Goal: Check status: Check status

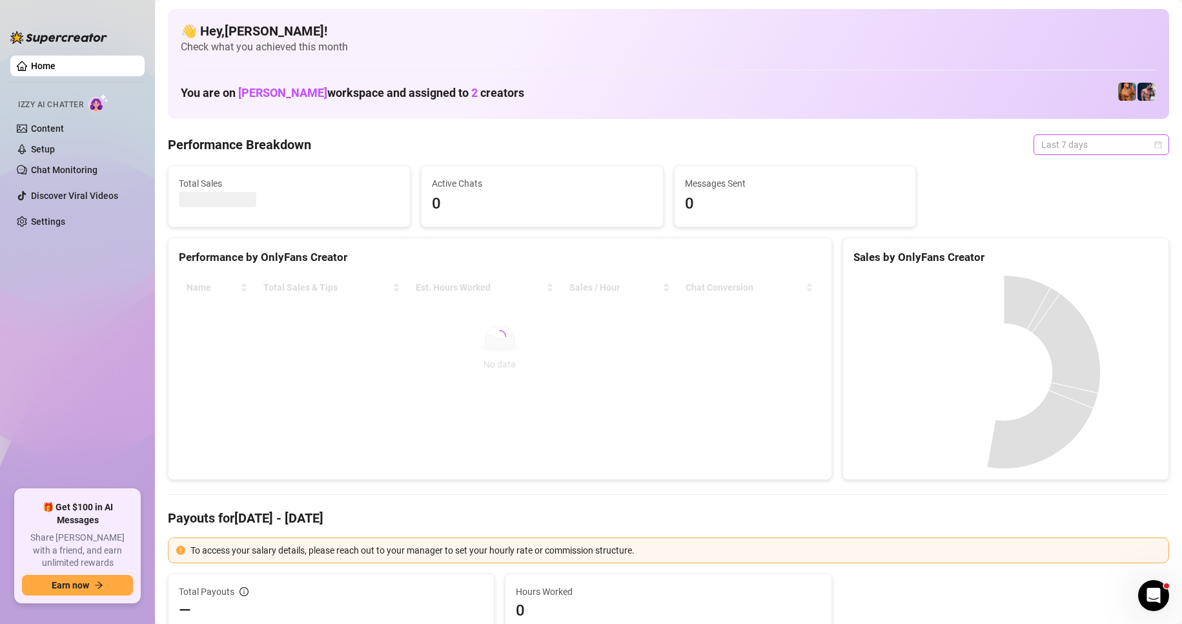
click at [1142, 147] on span "Last 7 days" at bounding box center [1101, 144] width 120 height 19
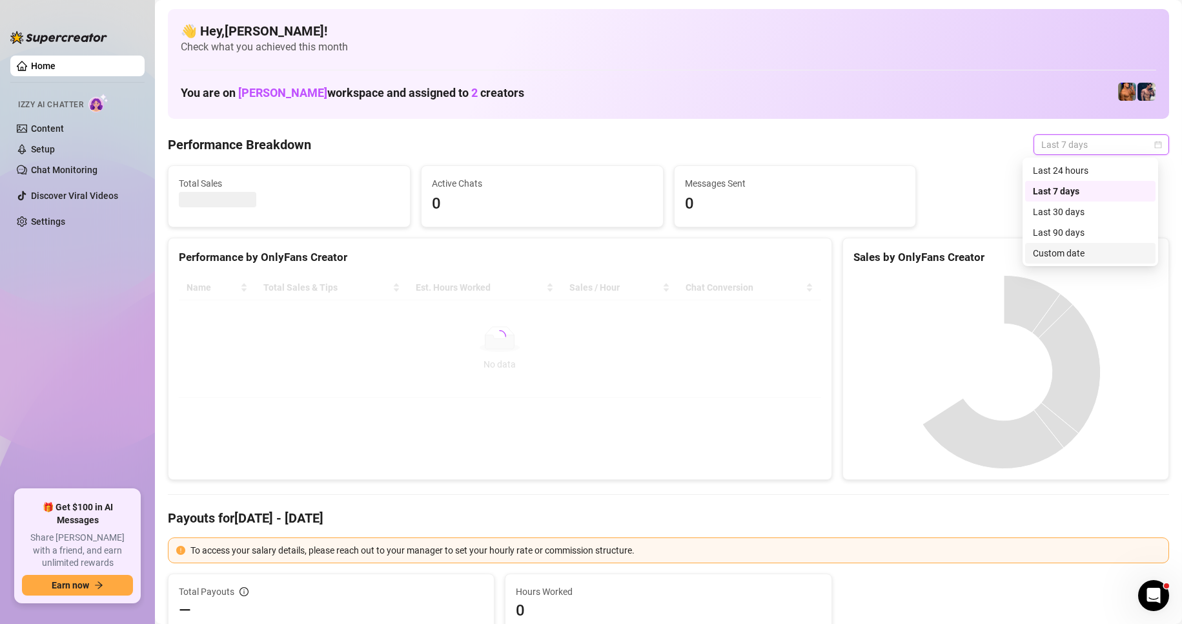
click at [1062, 251] on div "Custom date" at bounding box center [1090, 253] width 115 height 14
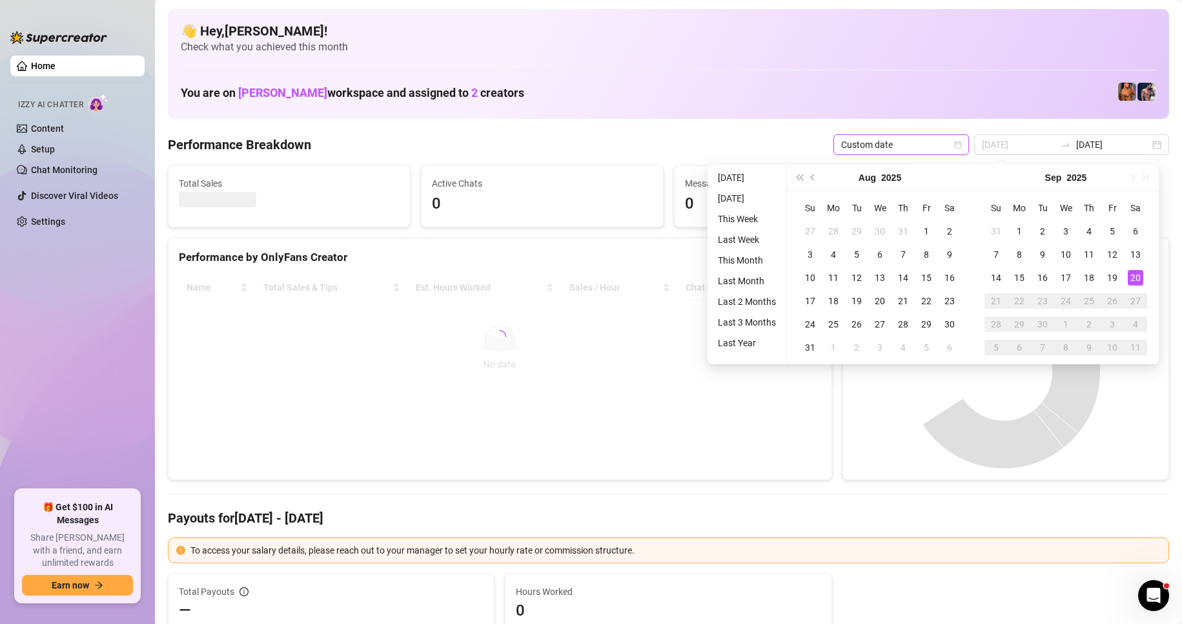
type input "[DATE]"
click at [1138, 279] on div "20" at bounding box center [1135, 277] width 15 height 15
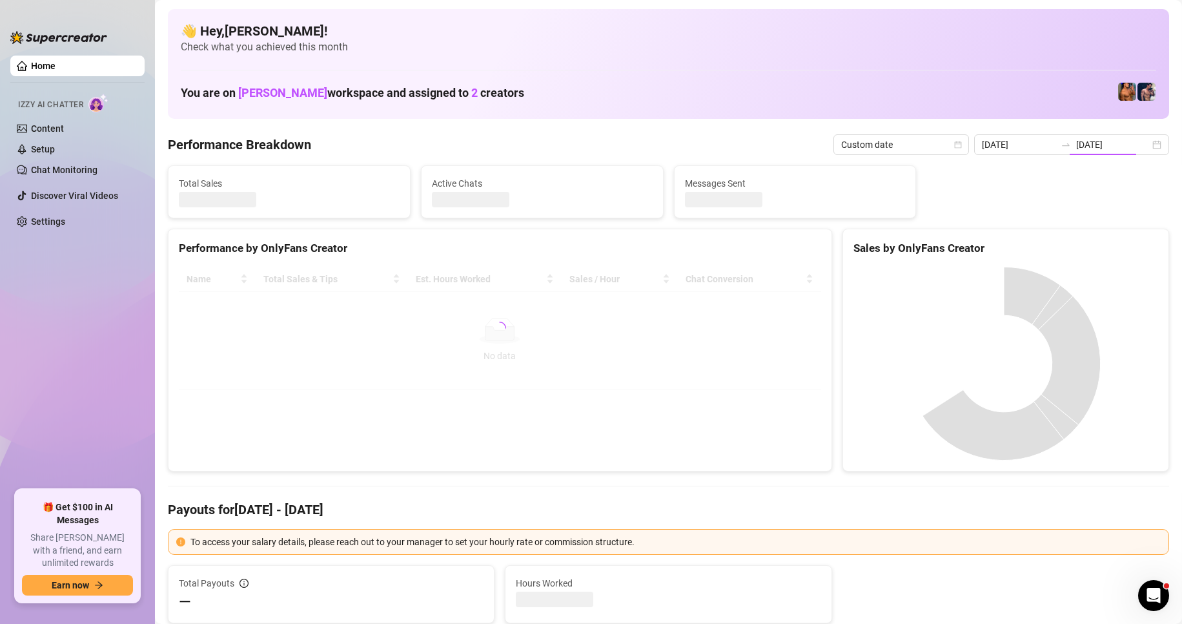
type input "[DATE]"
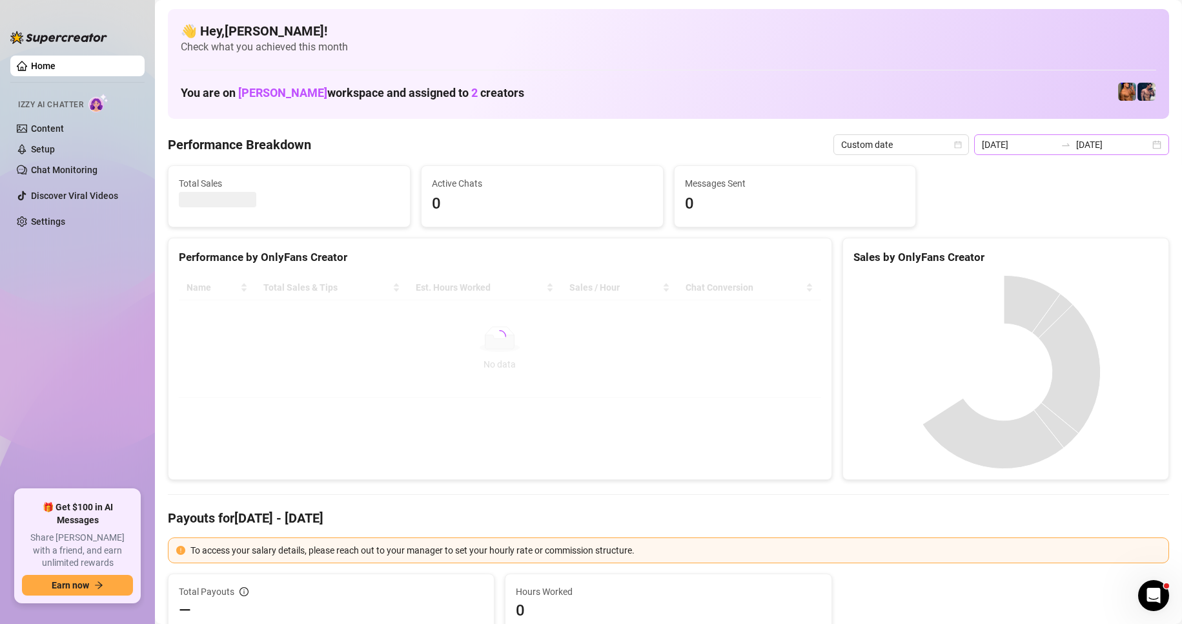
click at [1146, 149] on div "[DATE] [DATE]" at bounding box center [1071, 144] width 195 height 21
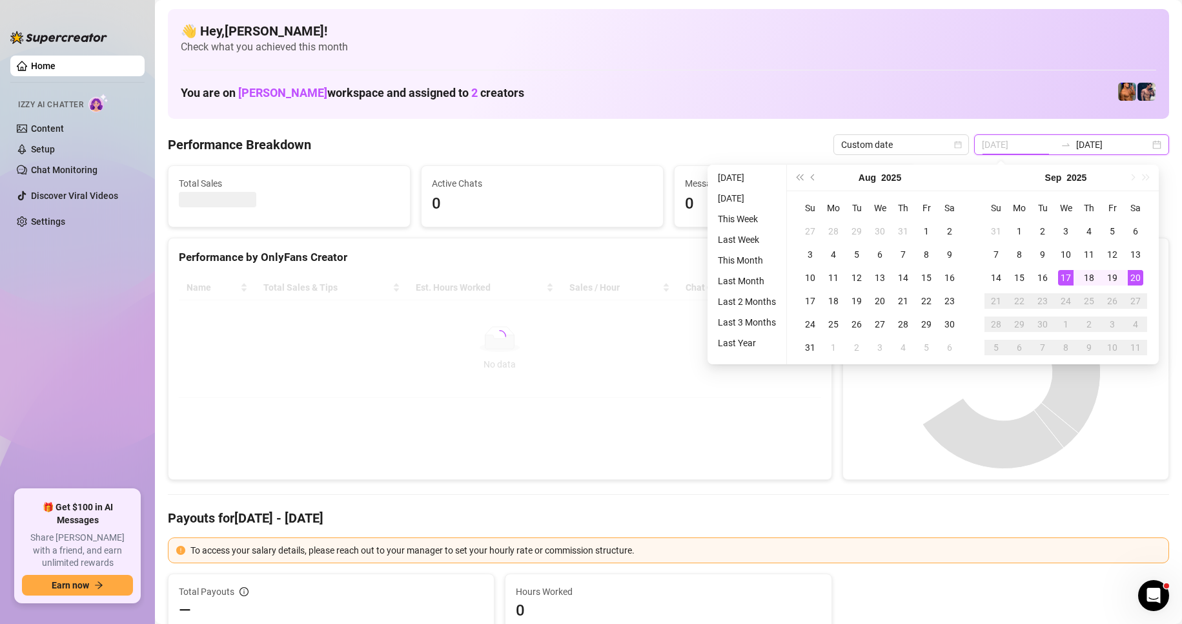
type input "[DATE]"
click at [1137, 282] on div "20" at bounding box center [1135, 277] width 15 height 15
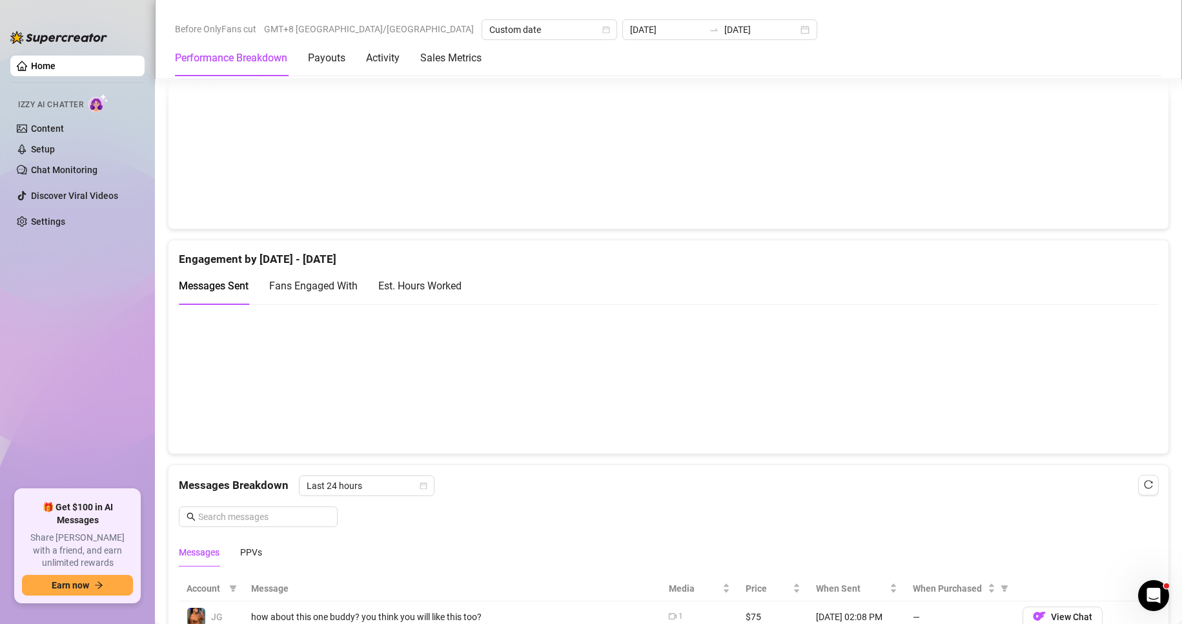
scroll to position [775, 0]
